Goal: Task Accomplishment & Management: Use online tool/utility

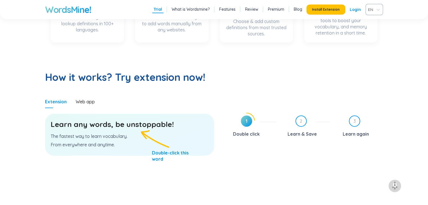
scroll to position [253, 0]
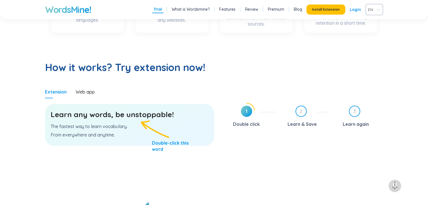
click at [95, 127] on p "The fastest way to learn vocabulary." at bounding box center [130, 126] width 158 height 6
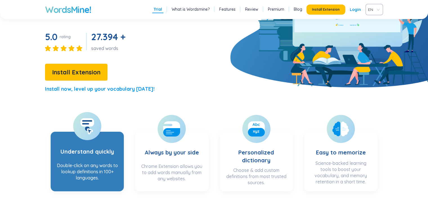
scroll to position [84, 0]
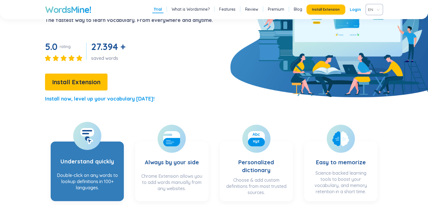
click at [88, 148] on h3 "Understand quickly" at bounding box center [86, 158] width 53 height 23
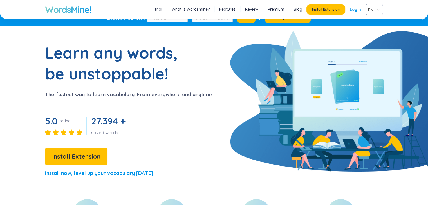
scroll to position [0, 0]
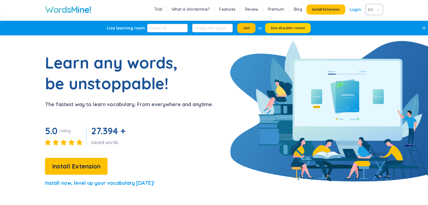
click at [269, 28] on button "See all public rooms" at bounding box center [288, 28] width 46 height 10
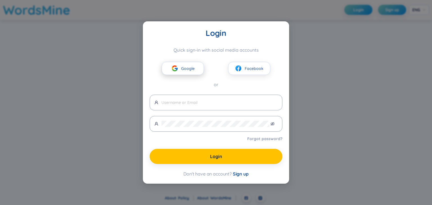
click at [192, 71] on span "Google" at bounding box center [188, 69] width 14 height 6
drag, startPoint x: 125, startPoint y: 104, endPoint x: 127, endPoint y: 105, distance: 2.9
click at [127, 105] on div "Login Quick sign-in with social media accounts Google Facebook or Forgot passwo…" at bounding box center [216, 102] width 432 height 205
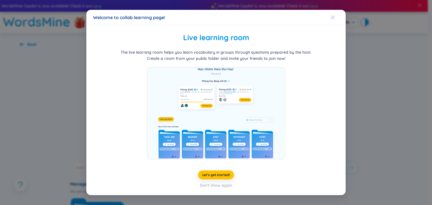
click at [335, 17] on span "Close" at bounding box center [338, 17] width 15 height 15
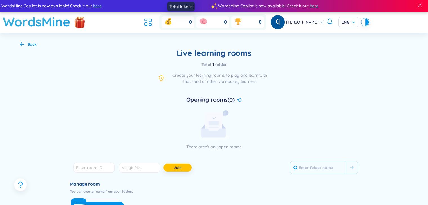
click at [181, 24] on div "0" at bounding box center [177, 22] width 33 height 12
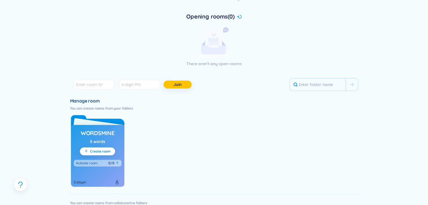
scroll to position [84, 0]
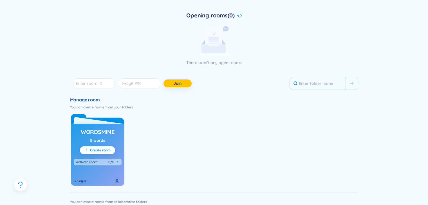
click at [93, 145] on div "WordsMine 5 words Create room Activate room : 0/0 ? 0 player" at bounding box center [97, 155] width 53 height 62
click at [106, 136] on link "WordsMine" at bounding box center [98, 132] width 34 height 11
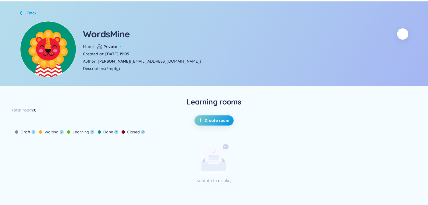
scroll to position [26, 0]
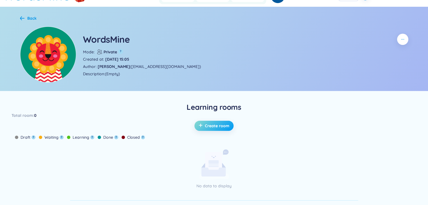
click at [212, 127] on span "Create room" at bounding box center [217, 126] width 24 height 6
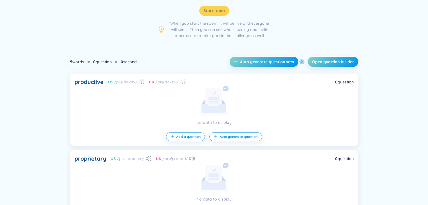
scroll to position [100, 0]
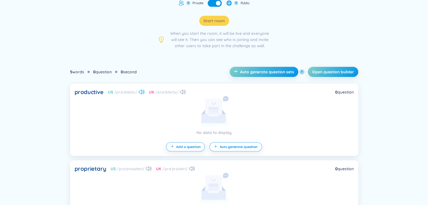
click at [140, 93] on icon at bounding box center [142, 92] width 6 height 5
click at [191, 147] on span "Add a question" at bounding box center [188, 147] width 24 height 5
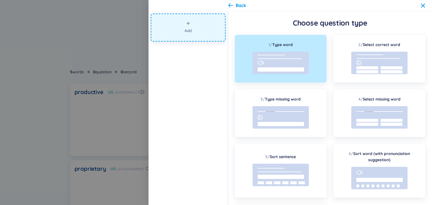
click at [84, 102] on div at bounding box center [216, 102] width 432 height 205
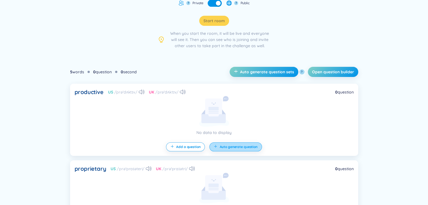
click at [253, 150] on button "Auto generate question" at bounding box center [235, 147] width 52 height 9
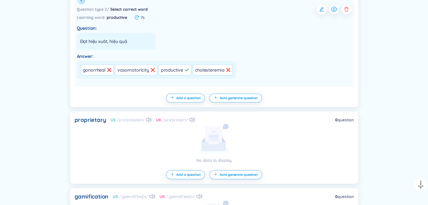
scroll to position [241, 0]
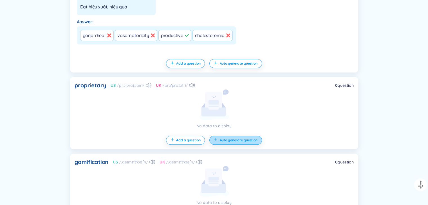
click at [232, 138] on span "Auto generate question" at bounding box center [238, 140] width 38 height 5
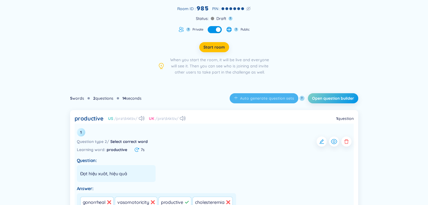
scroll to position [0, 0]
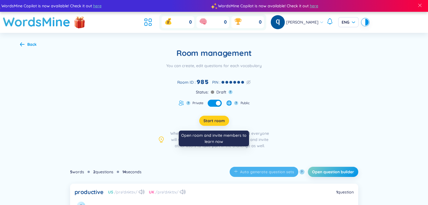
click at [213, 123] on span "Start room" at bounding box center [213, 121] width 21 height 6
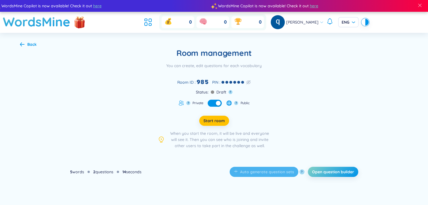
click at [32, 45] on div "Back" at bounding box center [31, 44] width 9 height 6
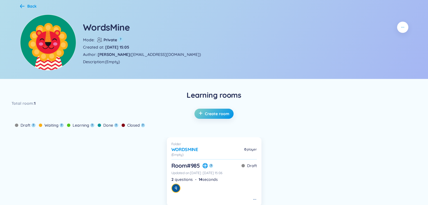
scroll to position [4, 0]
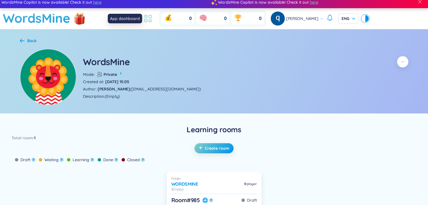
click at [146, 19] on icon at bounding box center [148, 19] width 10 height 10
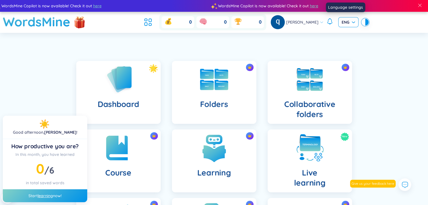
click at [343, 25] on span "ENG" at bounding box center [348, 22] width 14 height 6
click at [345, 35] on div "VIE" at bounding box center [345, 34] width 14 height 6
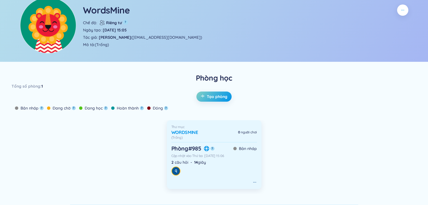
scroll to position [56, 0]
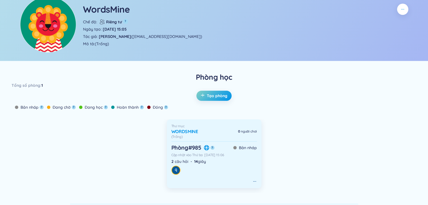
click at [213, 144] on div "Phòng # 985 ?" at bounding box center [192, 148] width 43 height 8
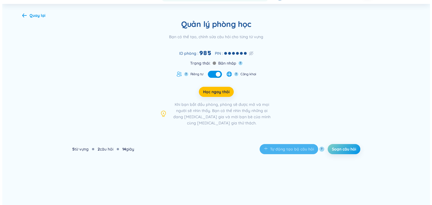
scroll to position [56, 0]
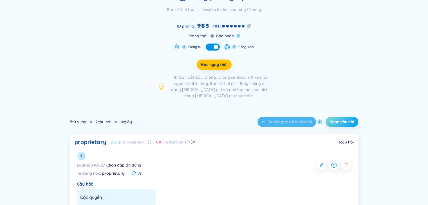
click at [348, 124] on span "Soạn câu hỏi" at bounding box center [342, 122] width 24 height 6
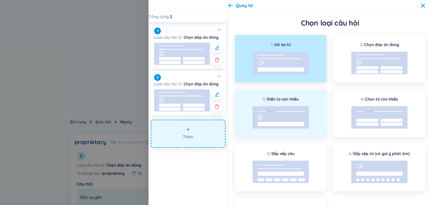
scroll to position [0, 0]
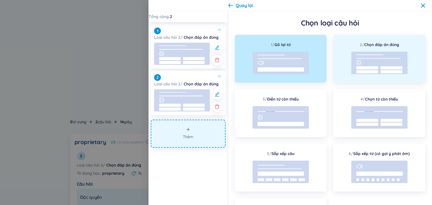
click at [363, 65] on rect at bounding box center [379, 63] width 56 height 23
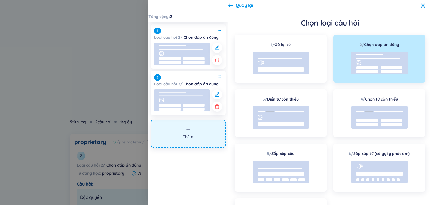
click at [362, 66] on rect at bounding box center [367, 67] width 22 height 3
click at [170, 135] on button "Thêm" at bounding box center [188, 134] width 75 height 28
drag, startPoint x: 370, startPoint y: 67, endPoint x: 191, endPoint y: 136, distance: 192.4
click at [192, 142] on section "Tổng cộng : 2 1 Loại câu hỏi 2 / Chọn đáp án đúng 2 Loại câu hỏi 2 / Chọn đáp á…" at bounding box center [291, 108] width 284 height 194
click at [190, 134] on span "Thêm" at bounding box center [188, 137] width 10 height 6
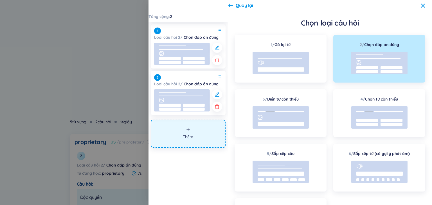
click at [190, 134] on span "Thêm" at bounding box center [188, 137] width 10 height 6
click at [190, 133] on button "Thêm" at bounding box center [188, 134] width 75 height 28
click at [185, 131] on button "Thêm" at bounding box center [188, 134] width 75 height 28
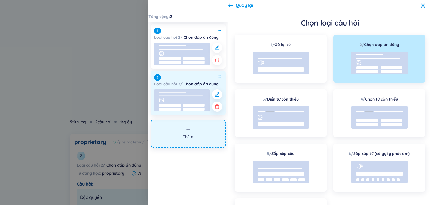
click at [187, 89] on rect at bounding box center [182, 100] width 56 height 22
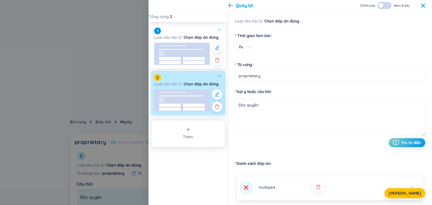
click at [386, 6] on button "button" at bounding box center [384, 5] width 14 height 7
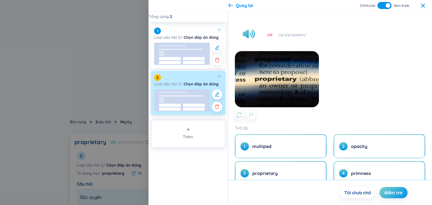
scroll to position [76, 0]
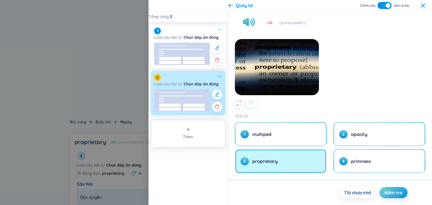
click at [275, 165] on button "3 proprietary" at bounding box center [280, 161] width 91 height 23
click at [275, 162] on span "proprietary" at bounding box center [264, 161] width 25 height 6
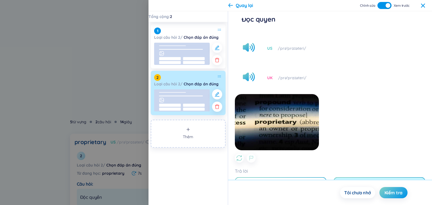
scroll to position [0, 0]
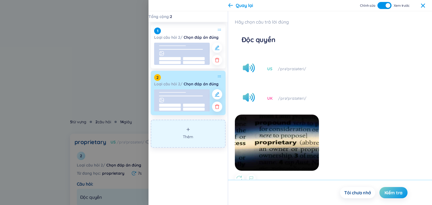
click at [172, 126] on button "Thêm" at bounding box center [188, 134] width 75 height 28
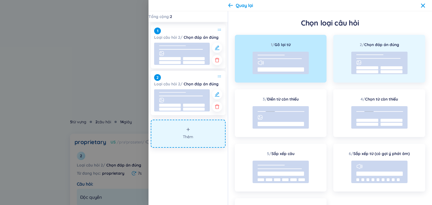
click at [371, 68] on rect at bounding box center [367, 67] width 22 height 3
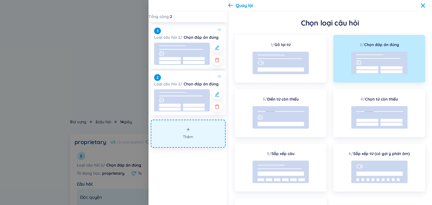
click at [370, 70] on rect at bounding box center [379, 63] width 56 height 23
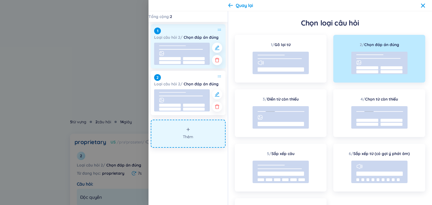
click at [188, 49] on rect at bounding box center [182, 54] width 56 height 22
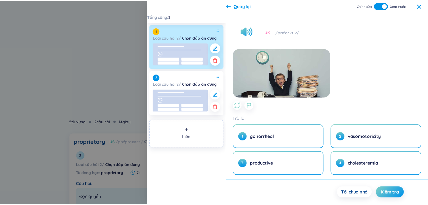
scroll to position [69, 0]
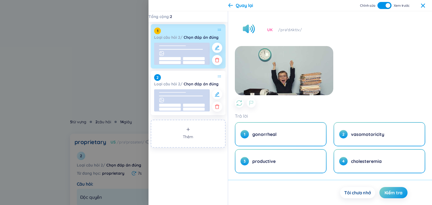
click at [424, 6] on icon at bounding box center [423, 5] width 5 height 5
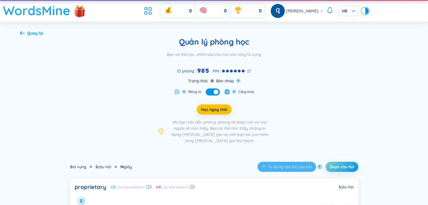
scroll to position [0, 0]
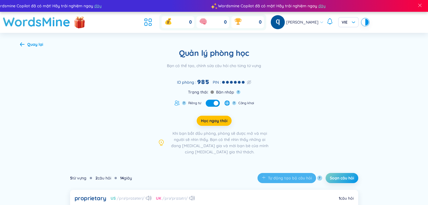
click at [36, 44] on div "Quay lại" at bounding box center [35, 44] width 16 height 6
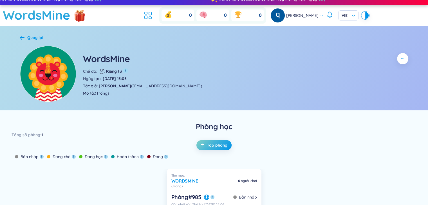
scroll to position [4, 0]
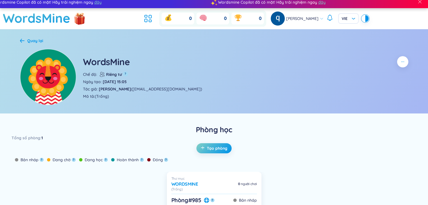
click at [24, 41] on icon at bounding box center [22, 41] width 5 height 4
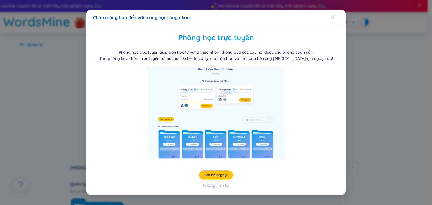
click at [333, 17] on icon "Close" at bounding box center [333, 17] width 4 height 4
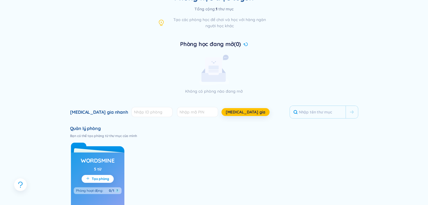
scroll to position [56, 0]
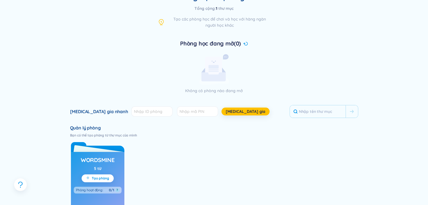
click at [111, 157] on h3 "WordsMine" at bounding box center [98, 160] width 34 height 8
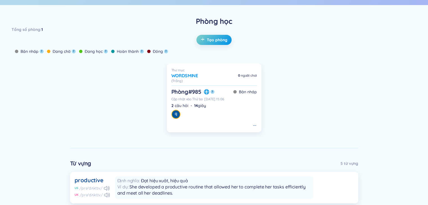
scroll to position [113, 0]
click at [211, 37] on span "Tạo phòng" at bounding box center [217, 40] width 21 height 6
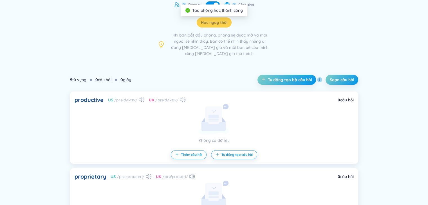
scroll to position [113, 0]
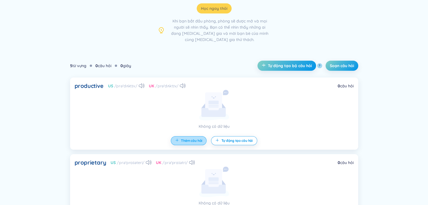
click at [186, 142] on span "Thêm câu hỏi" at bounding box center [191, 141] width 21 height 5
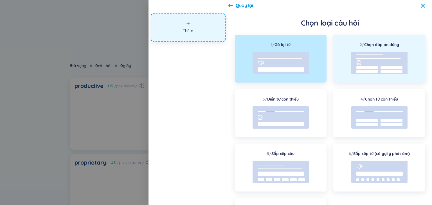
click at [390, 64] on rect at bounding box center [379, 63] width 56 height 23
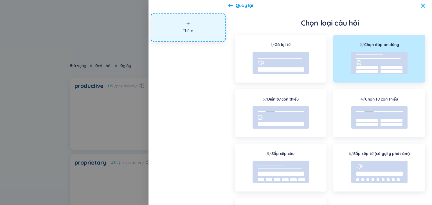
drag, startPoint x: 374, startPoint y: 56, endPoint x: 111, endPoint y: 23, distance: 264.8
click at [111, 23] on div "Quay lại Thêm Chọn loại câu hỏi 1 / Gõ lại từ 2 / Chọn đáp án đúng 3 / Điền từ …" at bounding box center [216, 102] width 432 height 205
click at [159, 25] on button "Thêm" at bounding box center [188, 28] width 75 height 28
click at [160, 26] on button "Thêm" at bounding box center [188, 28] width 75 height 28
click at [162, 28] on button "Thêm" at bounding box center [188, 28] width 75 height 28
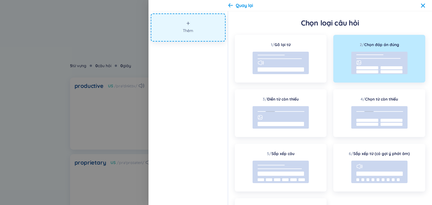
drag, startPoint x: 178, startPoint y: 34, endPoint x: 181, endPoint y: 91, distance: 56.9
click at [178, 35] on button "Thêm" at bounding box center [188, 28] width 75 height 28
click at [181, 93] on div "Thêm" at bounding box center [189, 108] width 80 height 194
drag, startPoint x: 192, startPoint y: 43, endPoint x: 186, endPoint y: 80, distance: 38.2
click at [186, 80] on div "Thêm" at bounding box center [189, 108] width 80 height 194
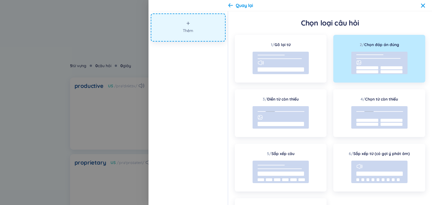
drag, startPoint x: 191, startPoint y: 70, endPoint x: 176, endPoint y: 51, distance: 24.3
click at [176, 51] on div "Thêm" at bounding box center [189, 108] width 80 height 194
click at [189, 32] on span "Thêm" at bounding box center [188, 31] width 10 height 6
click at [393, 74] on div at bounding box center [379, 64] width 56 height 24
drag, startPoint x: 392, startPoint y: 75, endPoint x: 184, endPoint y: 96, distance: 209.0
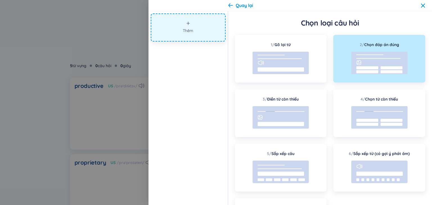
click at [183, 98] on div "Thêm" at bounding box center [189, 108] width 80 height 194
click at [129, 71] on div at bounding box center [216, 102] width 432 height 205
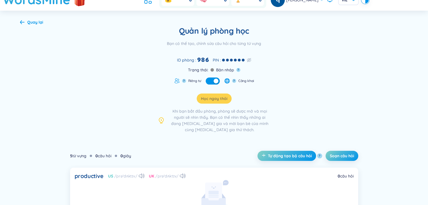
scroll to position [0, 0]
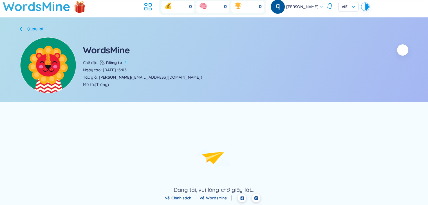
scroll to position [16, 0]
